Goal: Information Seeking & Learning: Understand process/instructions

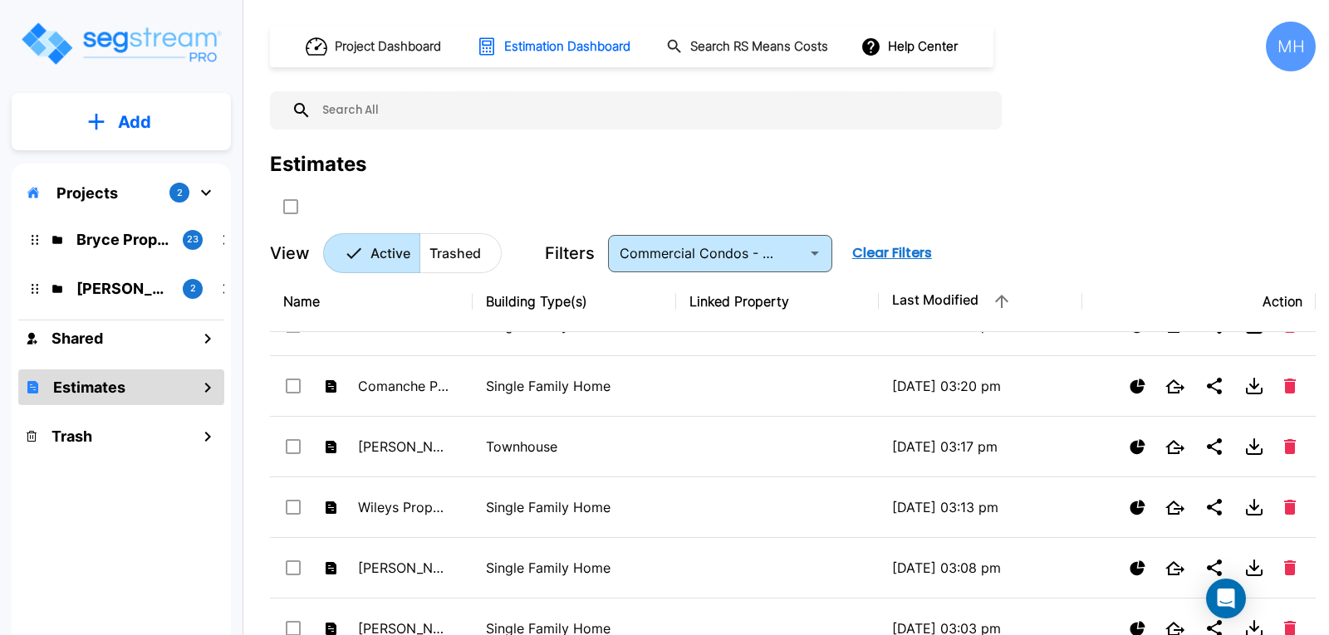
scroll to position [3820, 0]
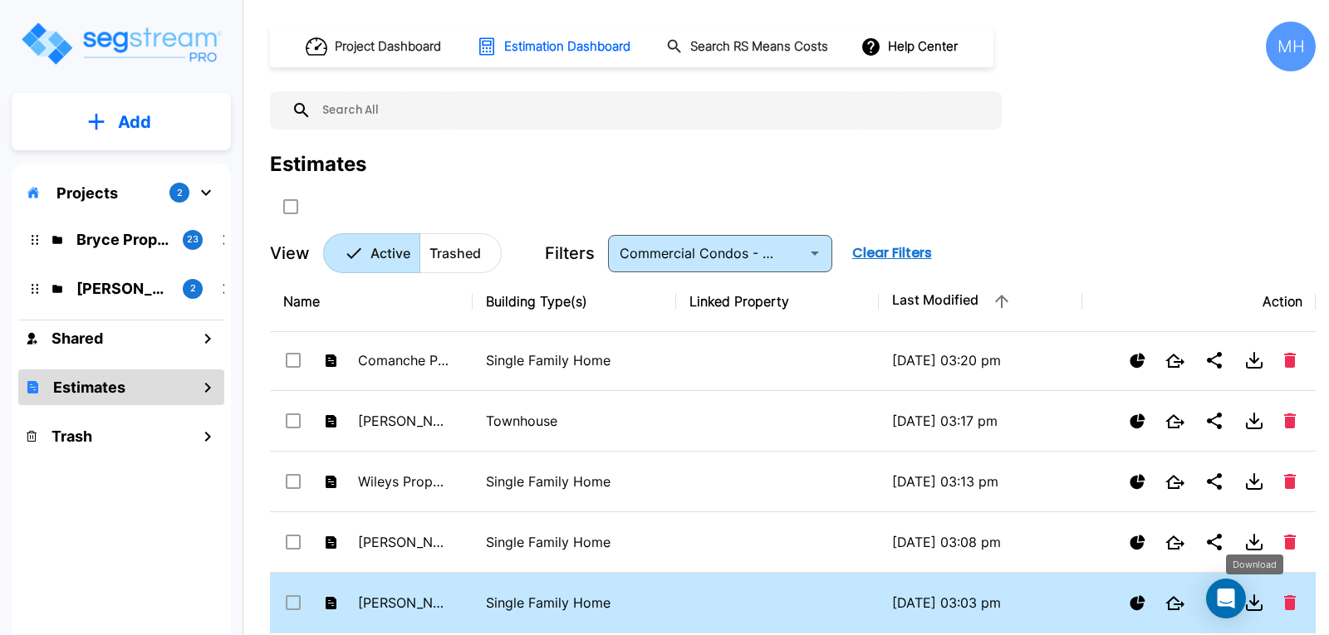
click at [858, 602] on icon "Download" at bounding box center [1254, 600] width 0 height 10
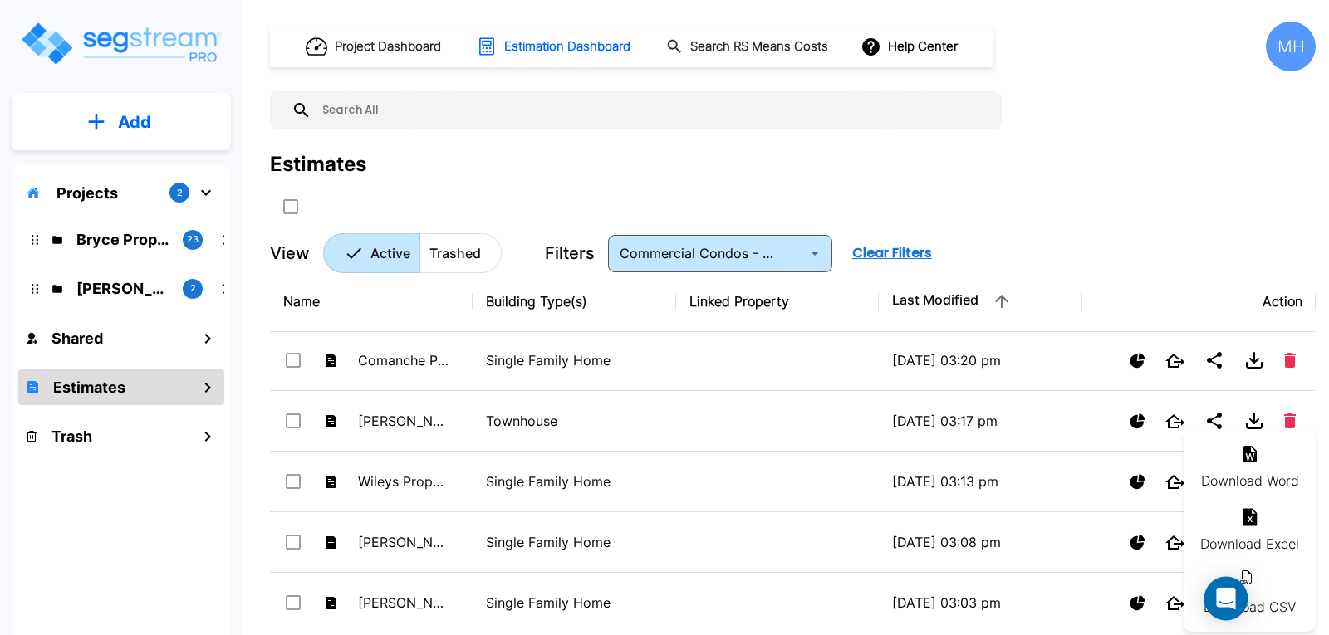
click at [858, 600] on icon "Open Intercom Messenger" at bounding box center [1225, 599] width 19 height 22
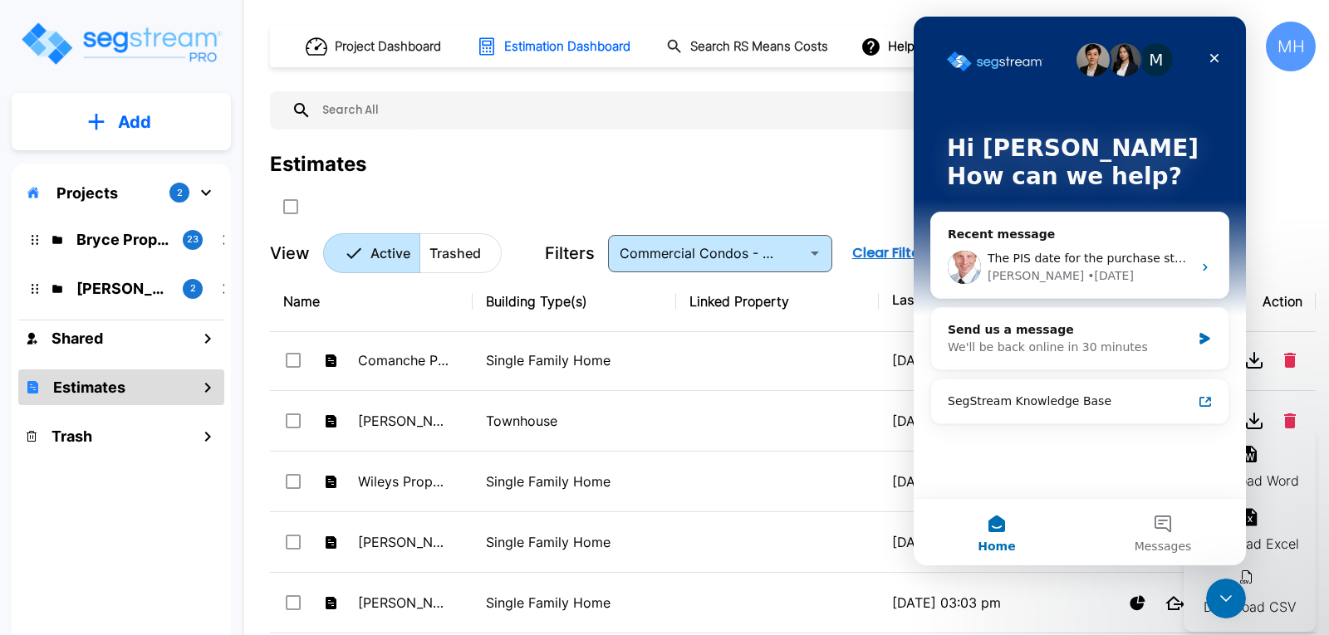
scroll to position [0, 0]
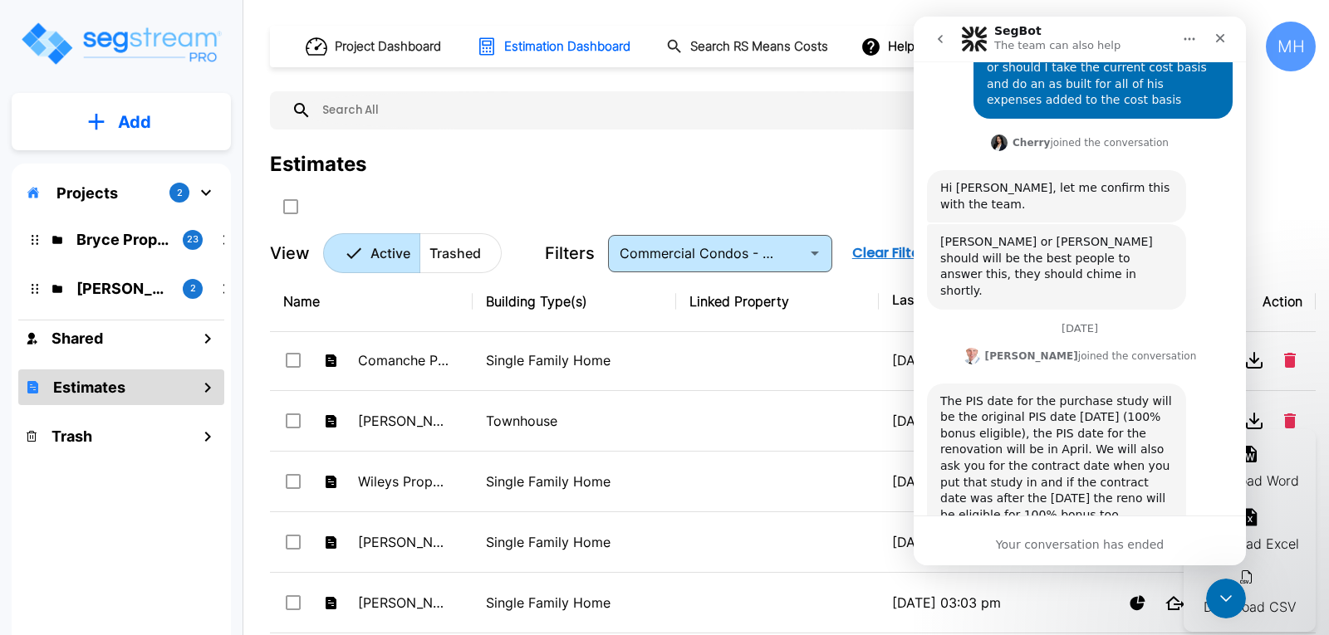
scroll to position [653, 0]
click at [858, 37] on icon "Close" at bounding box center [1219, 38] width 13 height 13
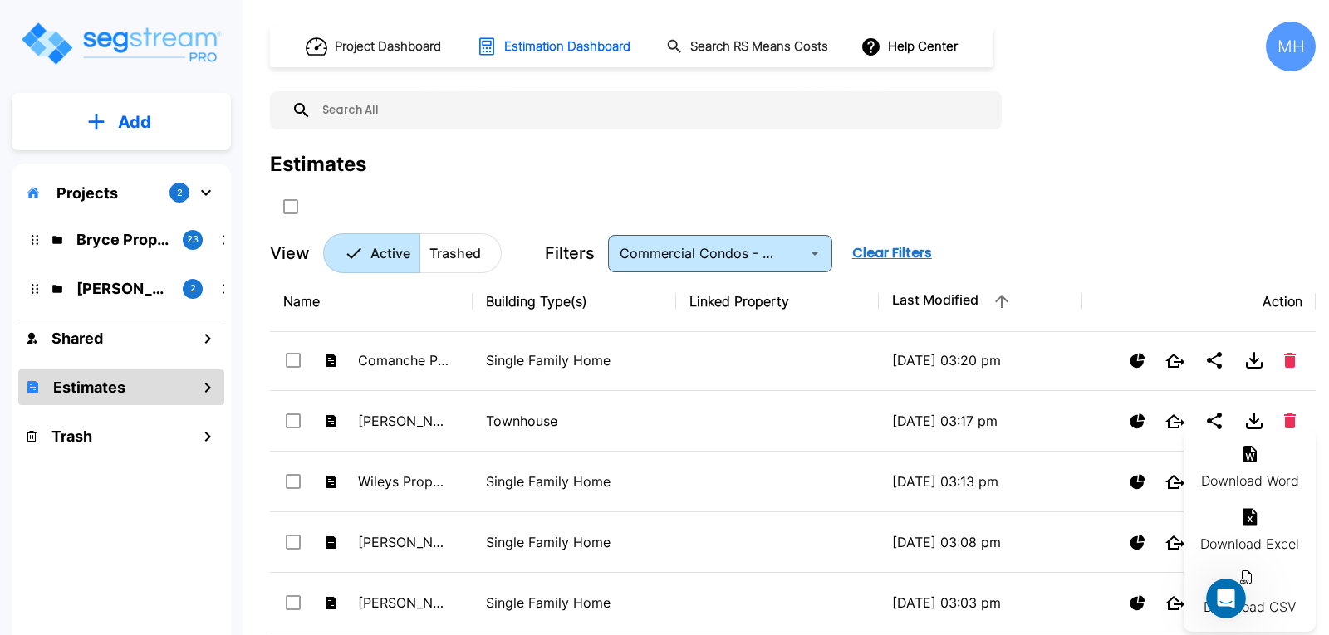
click at [858, 41] on div at bounding box center [664, 317] width 1329 height 635
click at [858, 44] on icon "button" at bounding box center [870, 47] width 21 height 21
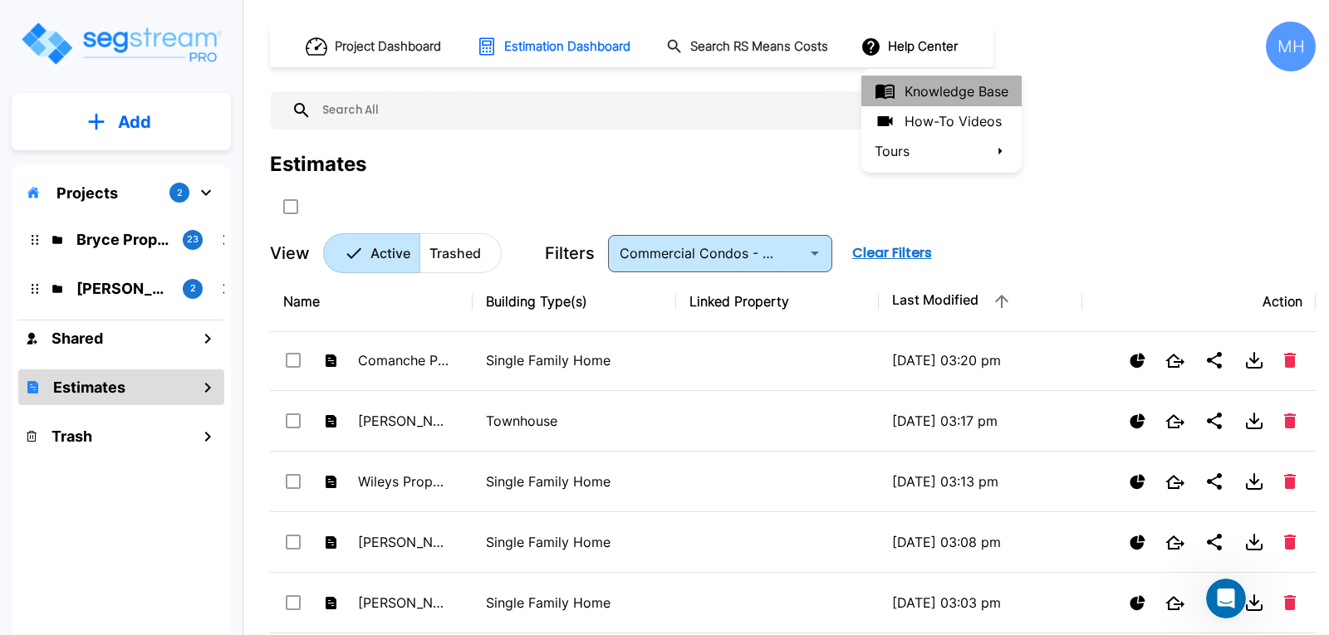
click at [858, 90] on link "Knowledge Base" at bounding box center [941, 91] width 160 height 31
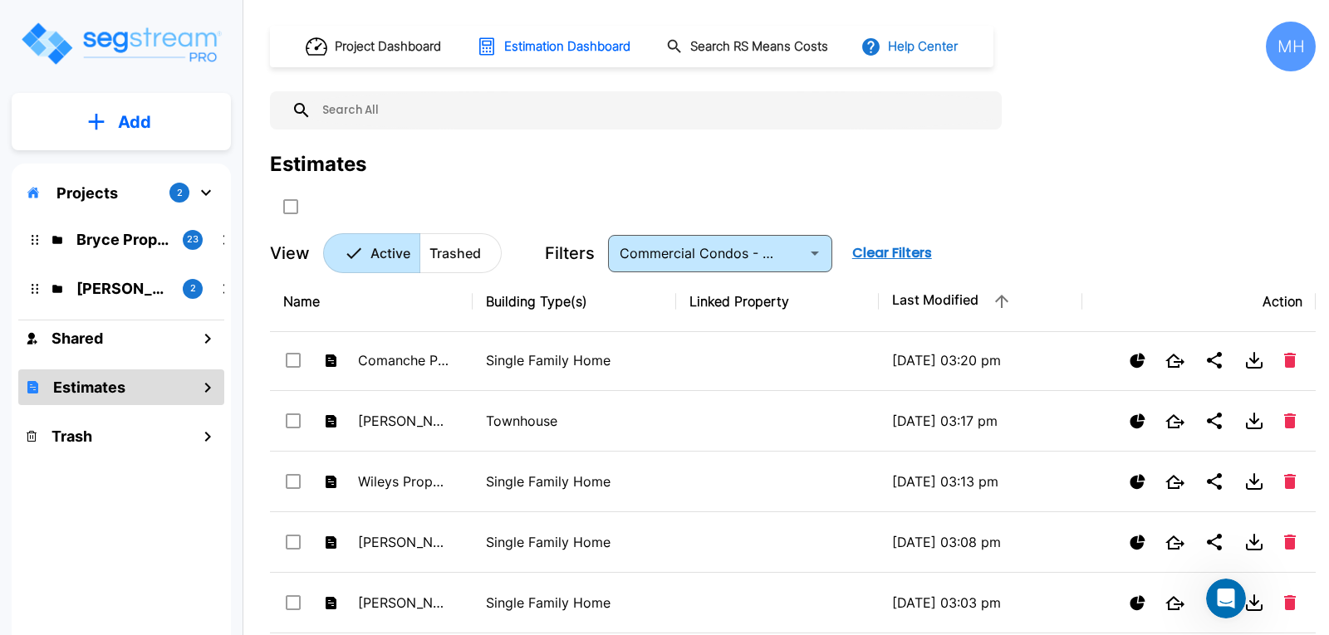
click at [858, 45] on button "Help Center" at bounding box center [910, 47] width 107 height 32
click at [858, 149] on li "Tours" at bounding box center [941, 151] width 160 height 30
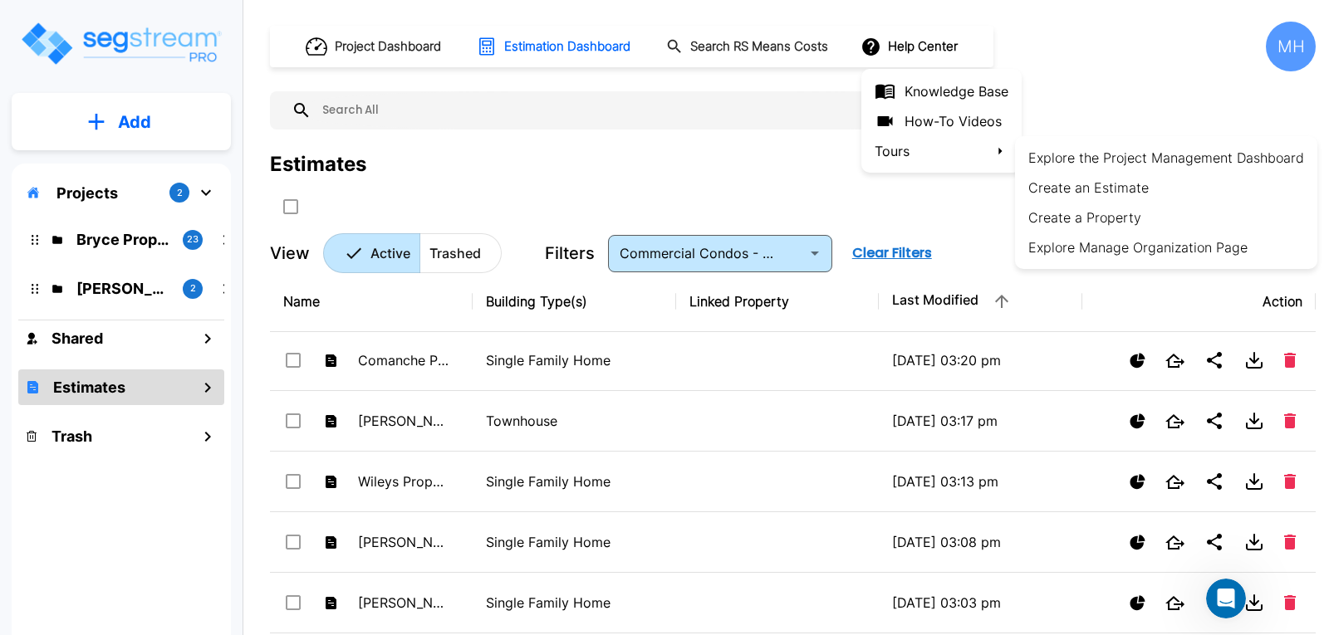
click at [858, 115] on div at bounding box center [664, 317] width 1329 height 635
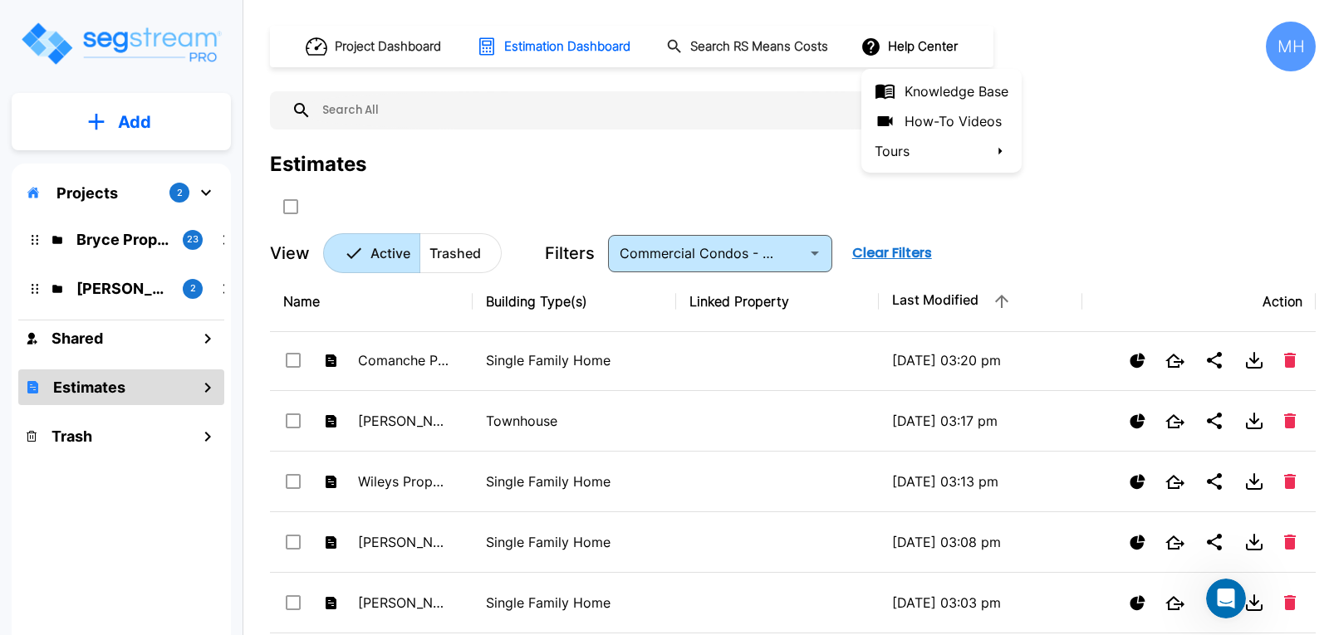
click at [858, 120] on link "How-To Videos" at bounding box center [941, 121] width 160 height 30
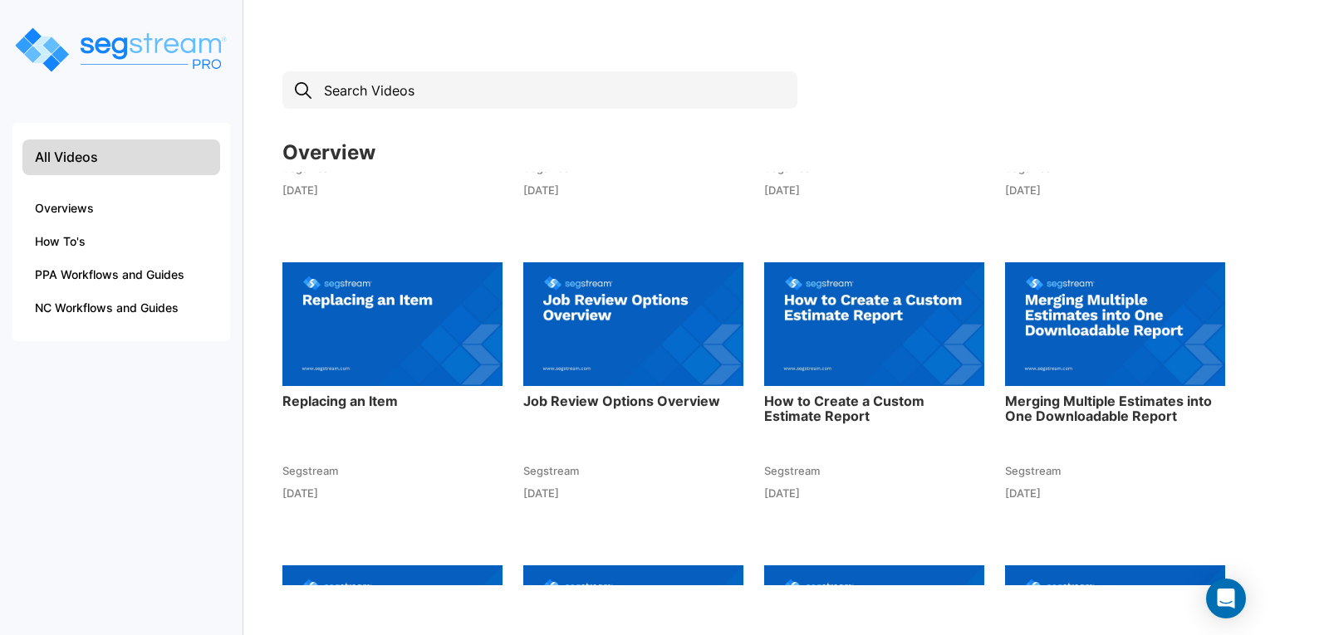
scroll to position [164, 0]
